Goal: Task Accomplishment & Management: Manage account settings

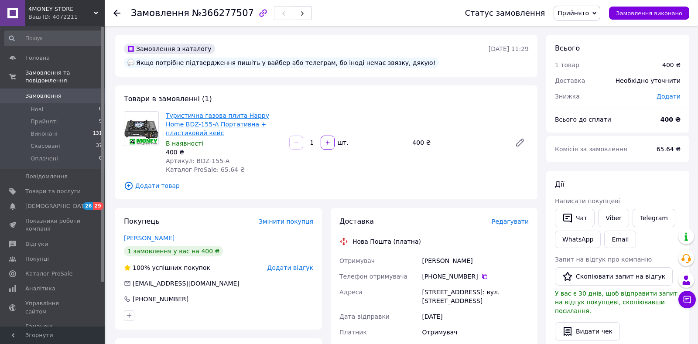
click at [227, 123] on link "Туристична газова плита Happy Home BDZ-155-A Портативна + пластиковий кейс" at bounding box center [217, 124] width 103 height 24
click at [483, 276] on icon at bounding box center [484, 276] width 7 height 7
drag, startPoint x: 463, startPoint y: 262, endPoint x: 422, endPoint y: 262, distance: 40.5
click at [422, 262] on div "[PERSON_NAME]" at bounding box center [475, 261] width 110 height 16
copy div "[PERSON_NAME]"
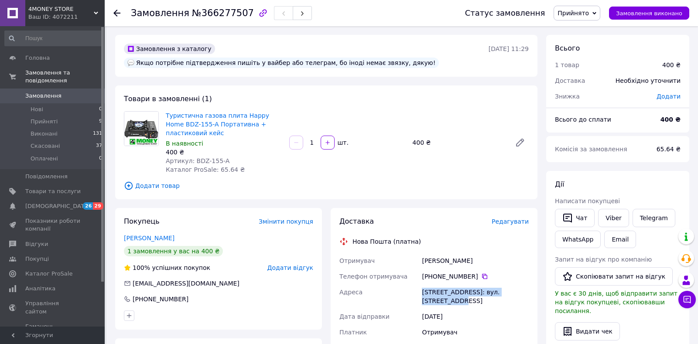
drag, startPoint x: 446, startPoint y: 297, endPoint x: 418, endPoint y: 294, distance: 28.6
click at [418, 294] on div "Отримувач [PERSON_NAME] Телефон отримувача +380 63 443 16 [GEOGRAPHIC_DATA], №1…" at bounding box center [433, 332] width 193 height 159
copy div "[GEOGRAPHIC_DATA][STREET_ADDRESS]: вул. [STREET_ADDRESS]"
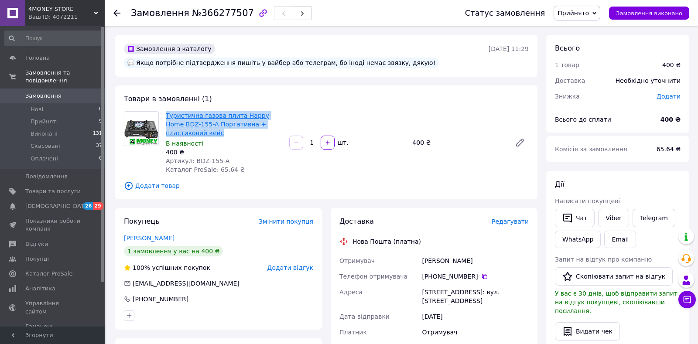
drag, startPoint x: 195, startPoint y: 134, endPoint x: 166, endPoint y: 116, distance: 35.1
click at [166, 116] on span "Туристична газова плита Happy Home BDZ-155-A Портативна + пластиковий кейс" at bounding box center [224, 124] width 116 height 26
copy link "Туристична газова плита Happy Home BDZ-155-A Портативна + пластиковий кейс"
click at [50, 123] on span "Прийняті" at bounding box center [44, 122] width 27 height 8
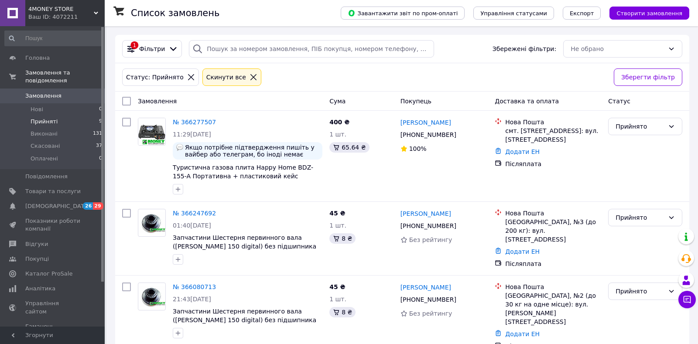
click at [34, 123] on span "Прийняті" at bounding box center [44, 122] width 27 height 8
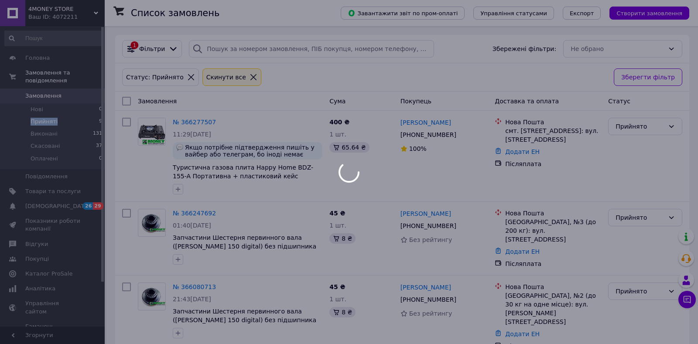
click at [34, 123] on span "Прийняті" at bounding box center [44, 122] width 27 height 8
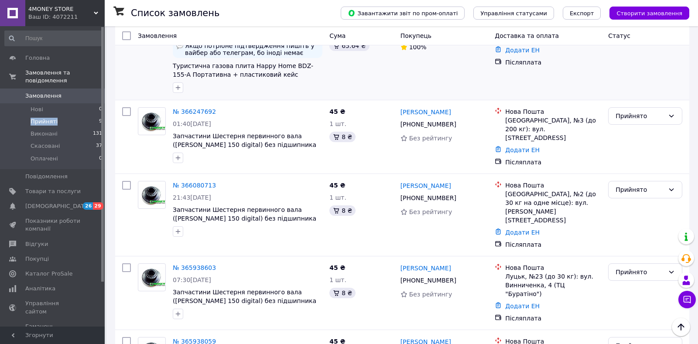
scroll to position [16, 0]
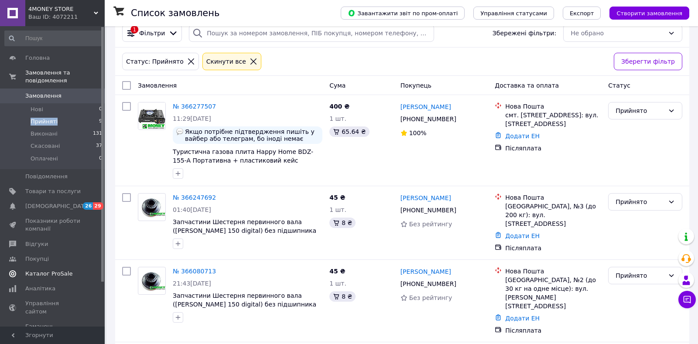
click at [43, 272] on span "Каталог ProSale" at bounding box center [48, 274] width 47 height 8
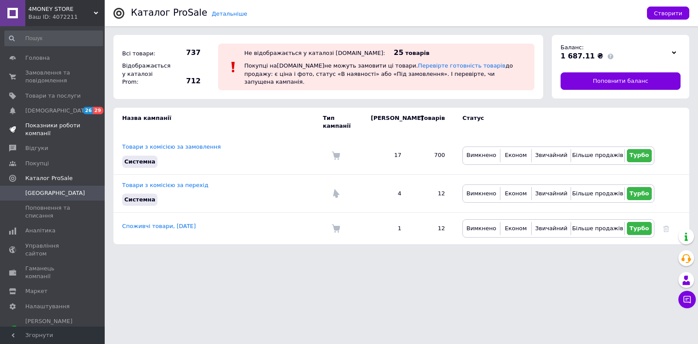
click at [45, 134] on span "Показники роботи компанії" at bounding box center [52, 130] width 55 height 16
